Goal: Information Seeking & Learning: Understand process/instructions

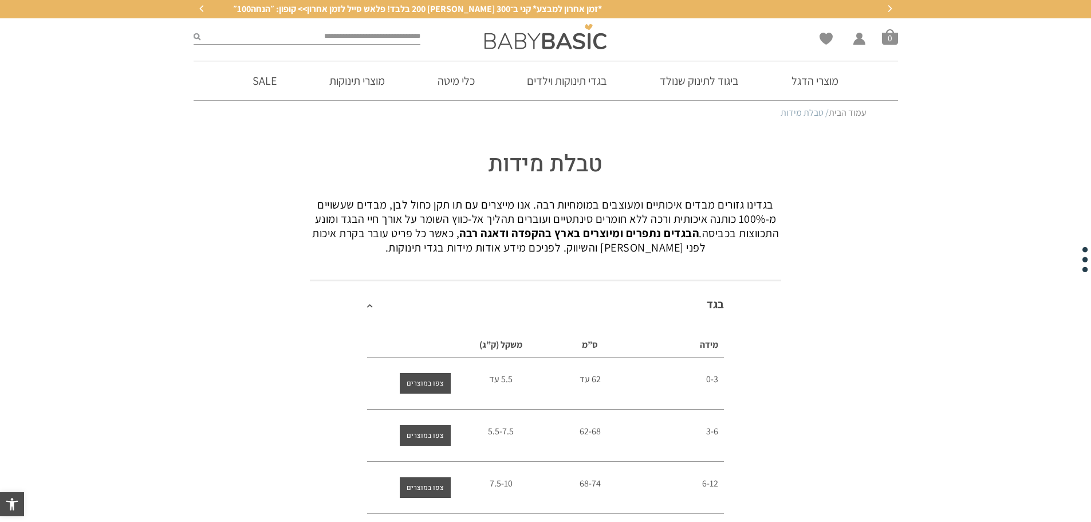
scroll to position [172, 0]
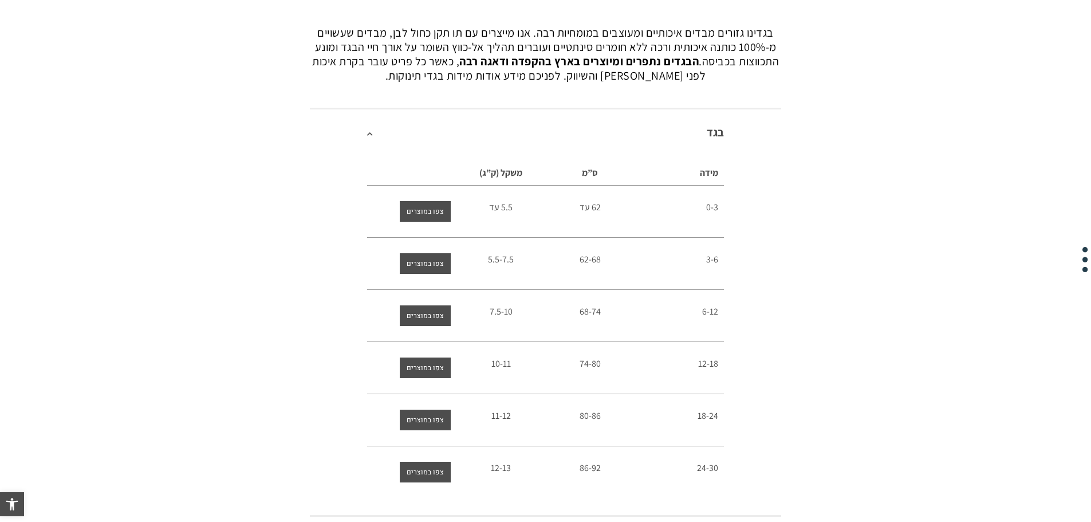
click at [588, 214] on div "62 עד" at bounding box center [591, 207] width 78 height 13
click at [586, 206] on span "62 עד" at bounding box center [590, 207] width 21 height 12
click at [575, 206] on div "62 עד" at bounding box center [591, 207] width 78 height 13
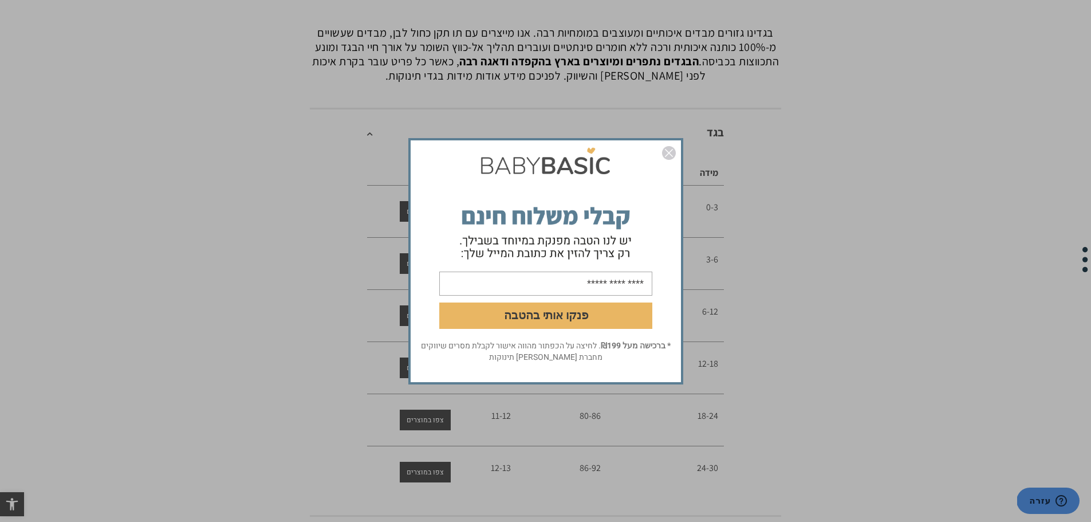
click at [670, 156] on img "סגור" at bounding box center [669, 153] width 14 height 14
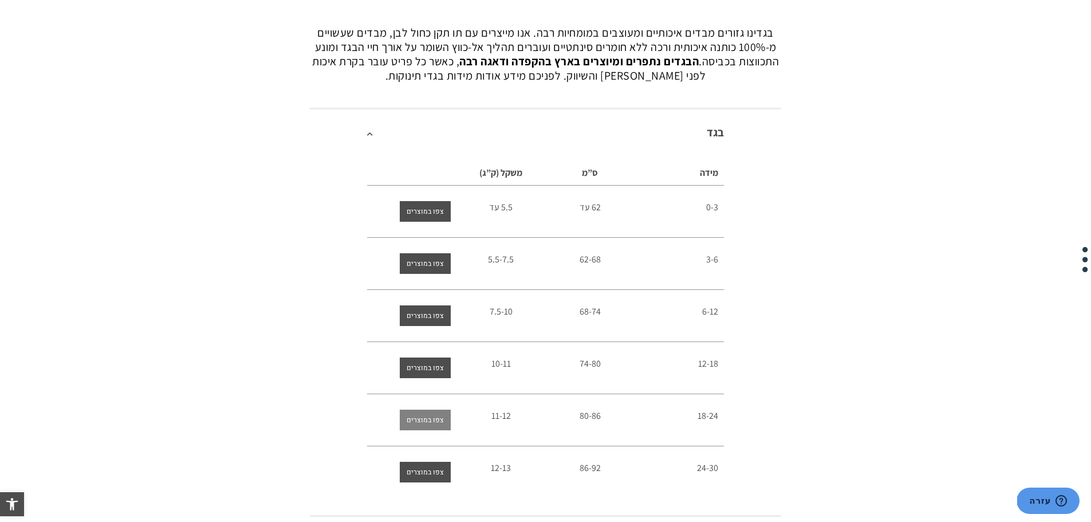
click at [431, 423] on span "צפו במוצרים" at bounding box center [425, 420] width 37 height 21
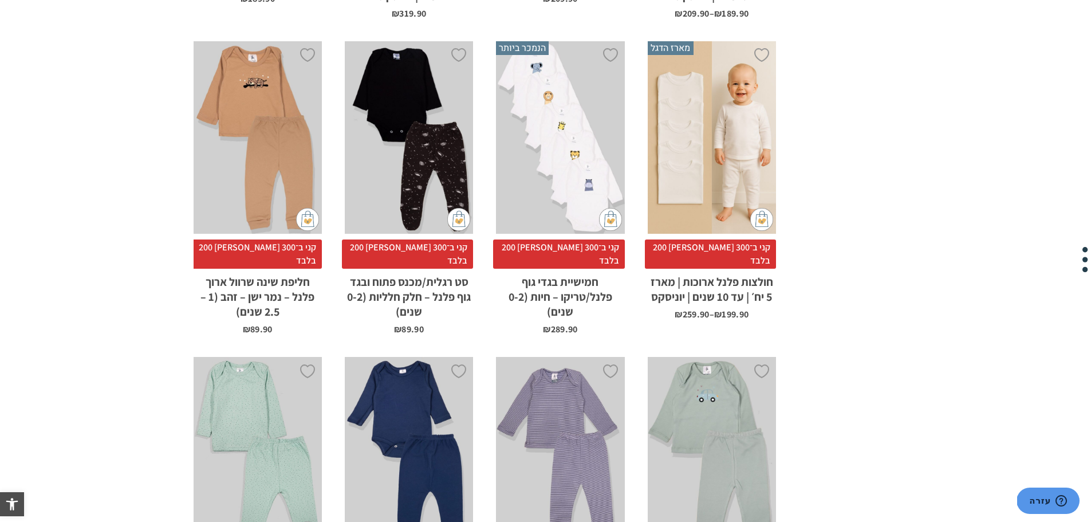
scroll to position [172, 0]
